Goal: Information Seeking & Learning: Find specific fact

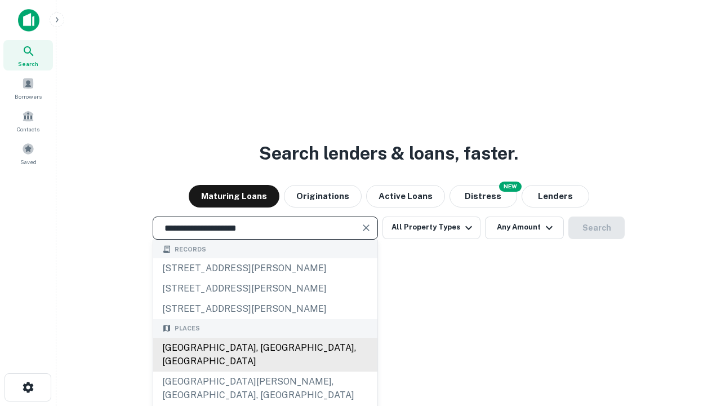
click at [265, 371] on div "[GEOGRAPHIC_DATA], [GEOGRAPHIC_DATA], [GEOGRAPHIC_DATA]" at bounding box center [265, 355] width 224 height 34
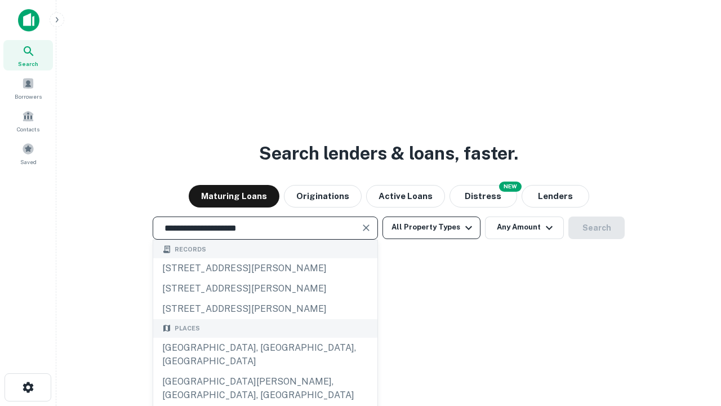
type input "**********"
click at [432, 227] on button "All Property Types" at bounding box center [432, 227] width 98 height 23
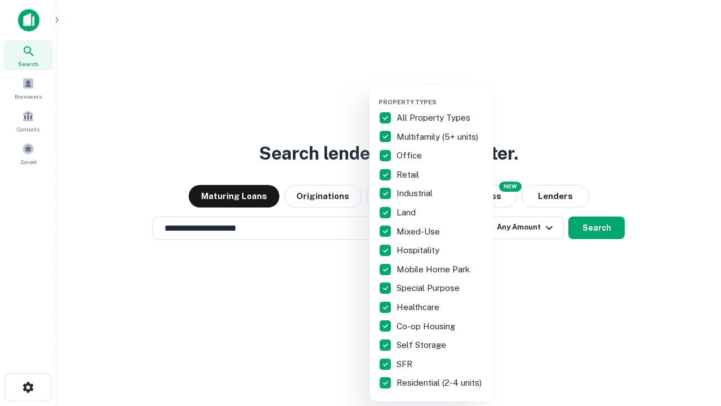
click at [441, 95] on button "button" at bounding box center [441, 95] width 124 height 1
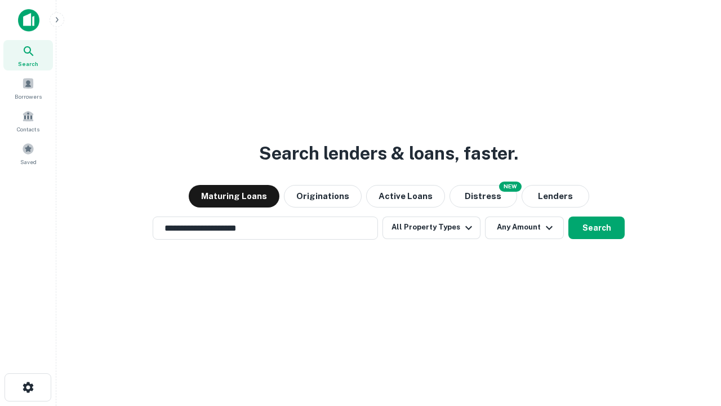
scroll to position [7, 136]
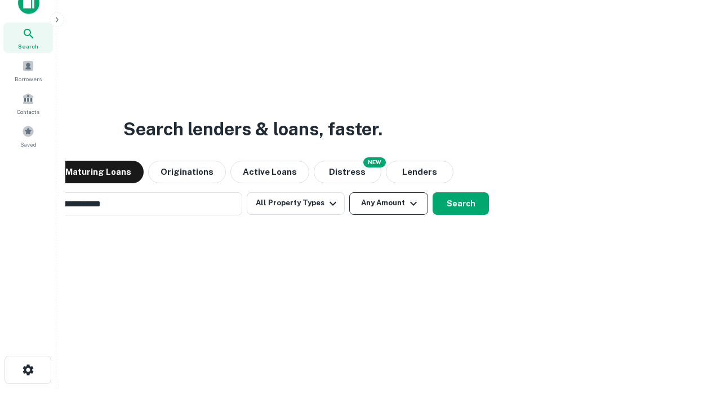
click at [349, 192] on button "Any Amount" at bounding box center [388, 203] width 79 height 23
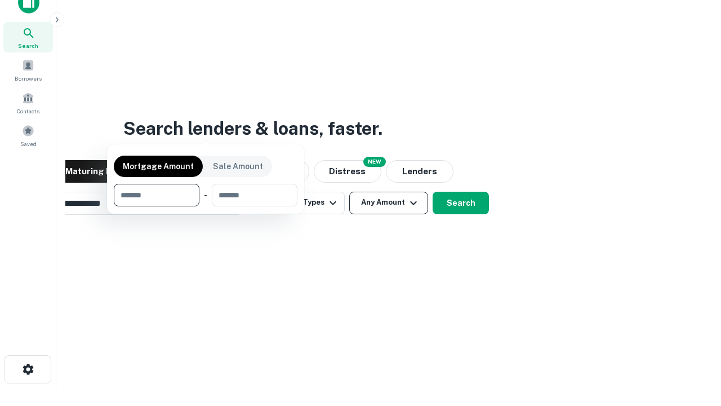
scroll to position [81, 319]
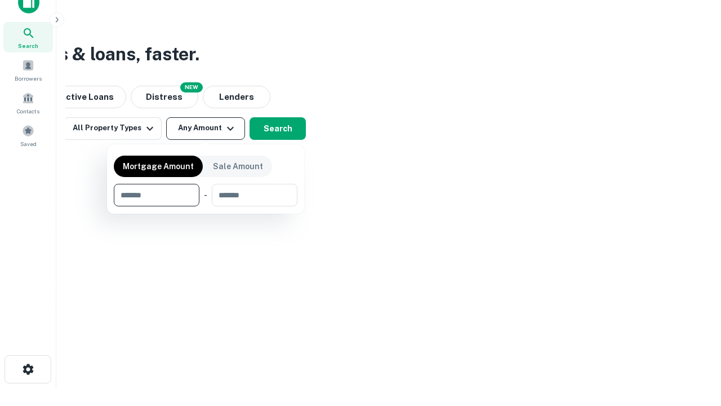
type input "*******"
click at [206, 206] on button "button" at bounding box center [206, 206] width 184 height 1
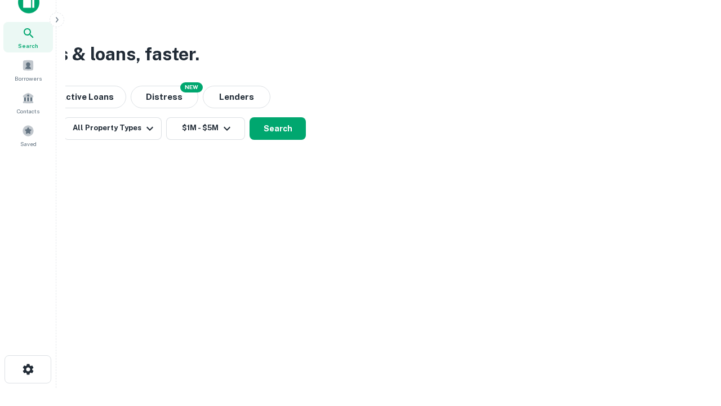
scroll to position [17, 0]
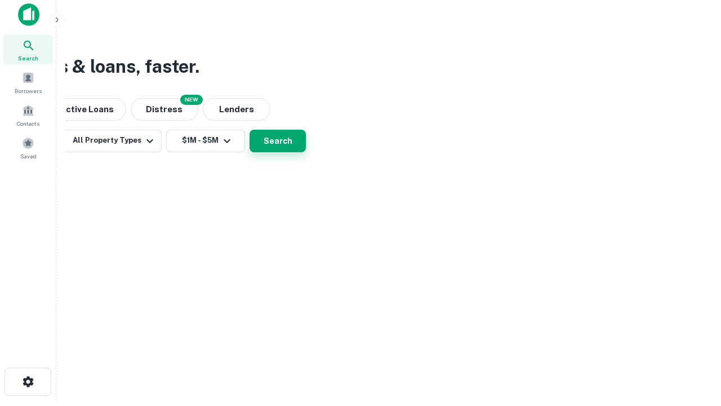
click at [306, 152] on button "Search" at bounding box center [278, 141] width 56 height 23
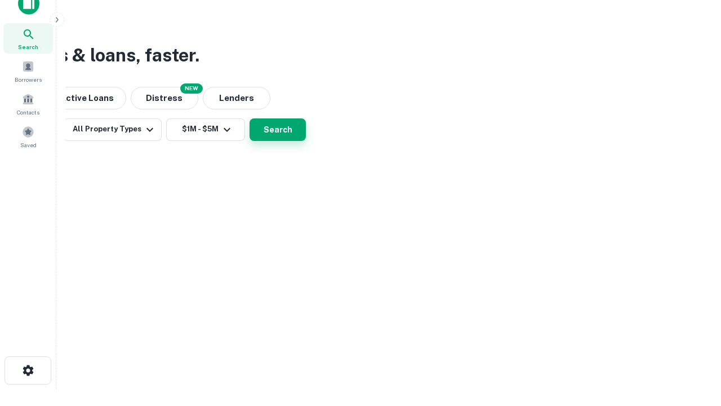
scroll to position [0, 208]
